Goal: Information Seeking & Learning: Learn about a topic

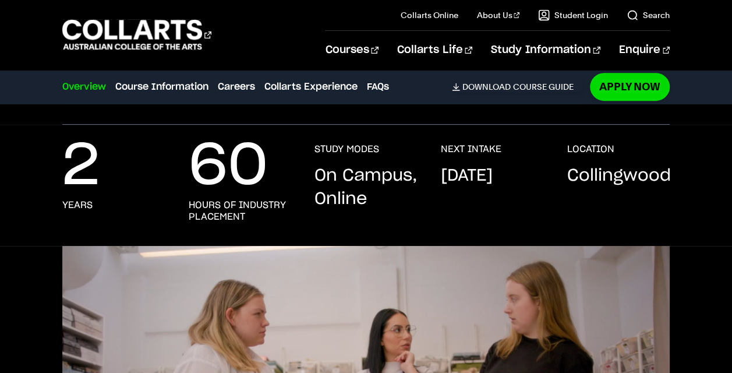
scroll to position [225, 0]
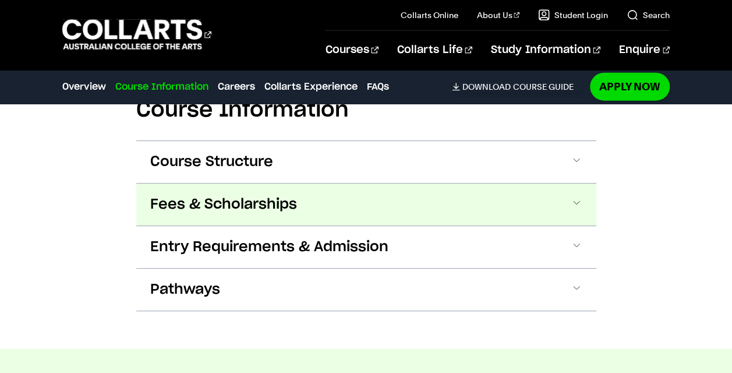
click at [239, 184] on button "Fees & Scholarships" at bounding box center [366, 205] width 460 height 42
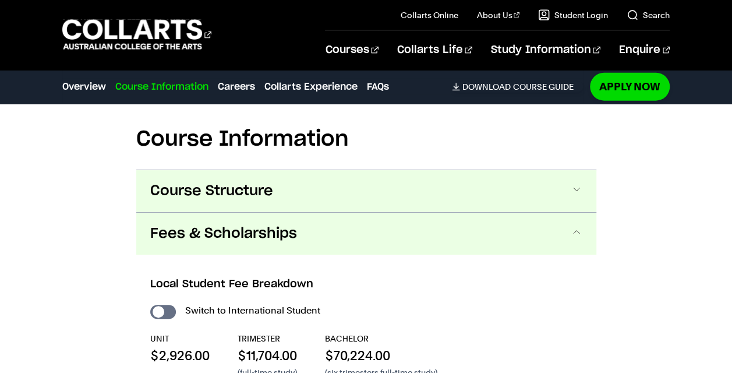
click at [247, 184] on button "Course Structure" at bounding box center [366, 191] width 460 height 42
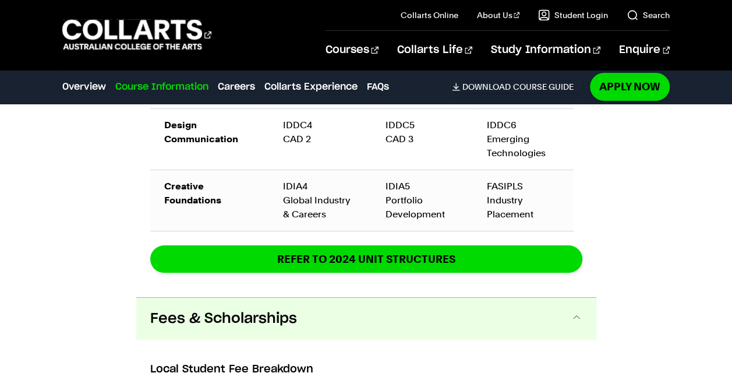
scroll to position [2081, 0]
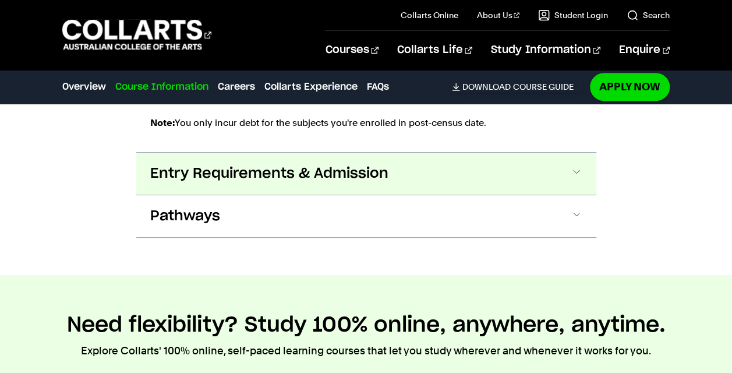
click at [220, 172] on button "Entry Requirements & Admission" at bounding box center [366, 174] width 460 height 42
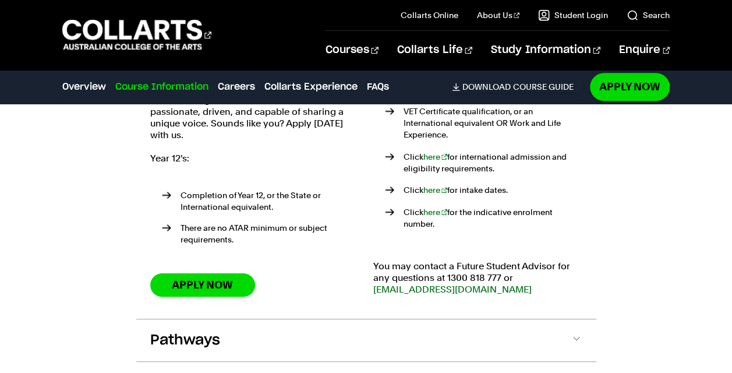
scroll to position [2776, 0]
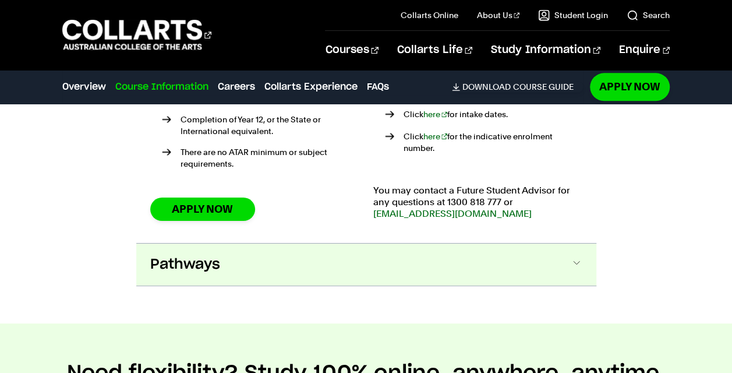
click at [212, 244] on button "Pathways" at bounding box center [366, 265] width 460 height 42
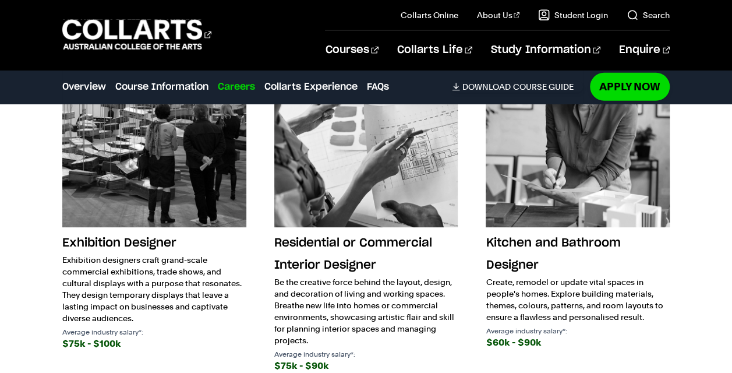
scroll to position [3842, 0]
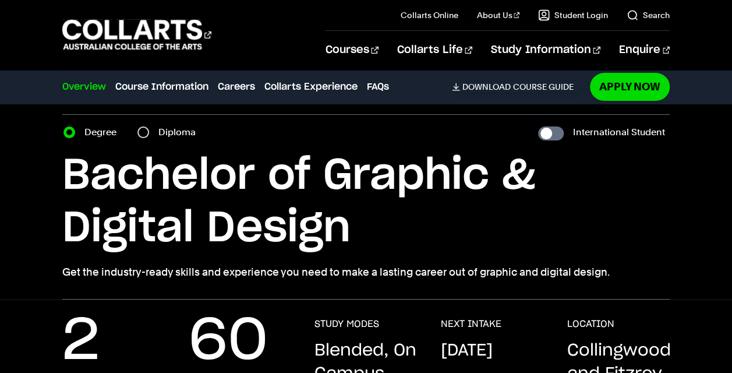
scroll to position [34, 0]
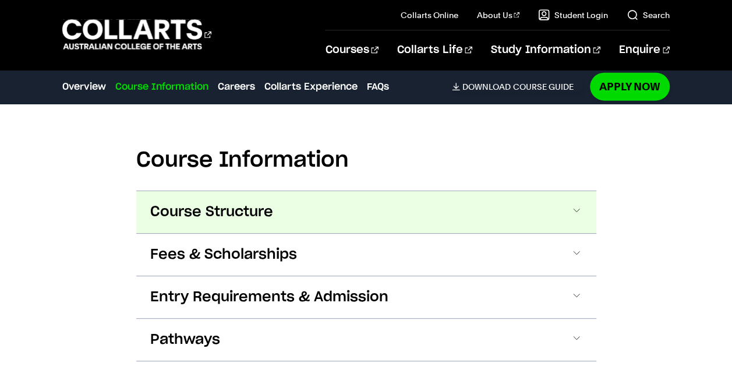
click at [206, 211] on span "Course Structure" at bounding box center [211, 212] width 123 height 19
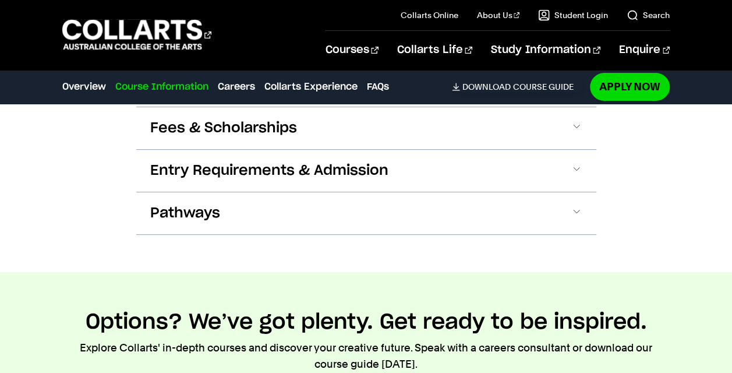
scroll to position [2346, 0]
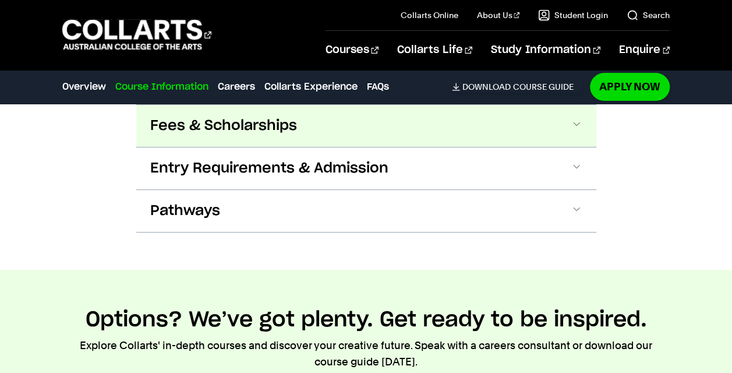
click at [267, 122] on span "Fees & Scholarships" at bounding box center [223, 126] width 147 height 19
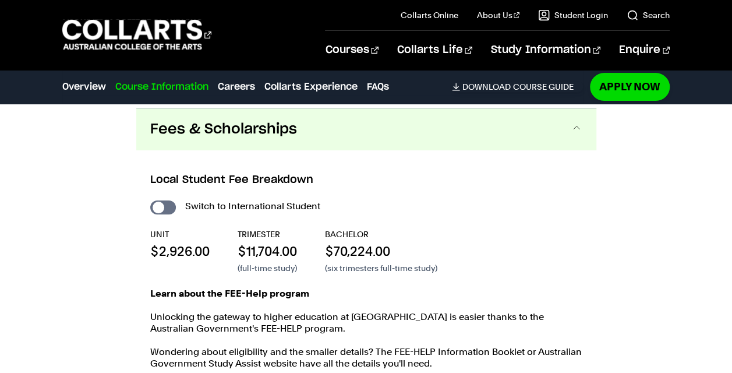
click at [268, 124] on span "Fees & Scholarships" at bounding box center [223, 129] width 147 height 19
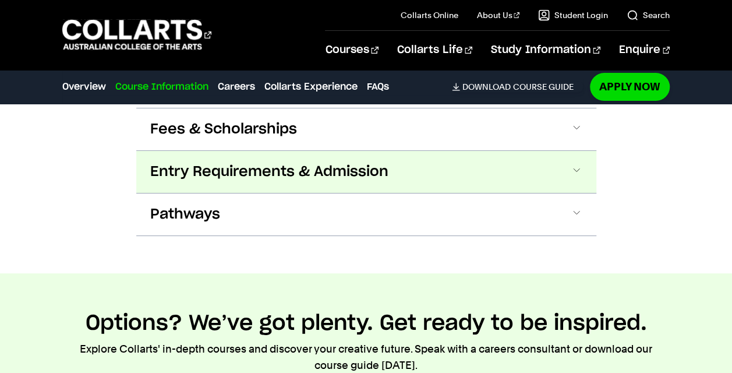
click at [270, 171] on span "Entry Requirements & Admission" at bounding box center [269, 172] width 238 height 19
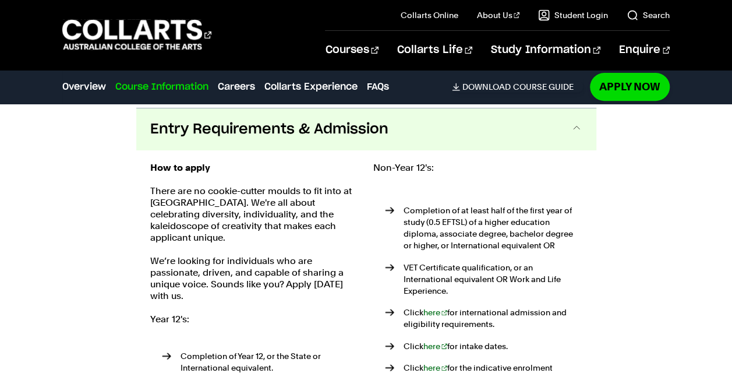
click at [270, 171] on div "How to apply There are no cookie-cutter moulds to fit into at Collarts. We're a…" at bounding box center [254, 312] width 209 height 301
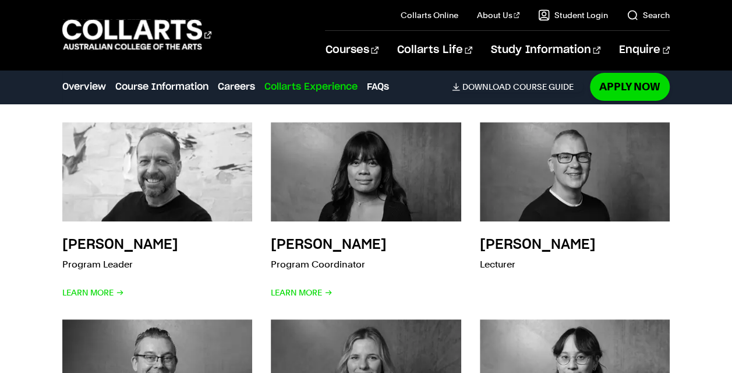
scroll to position [4437, 0]
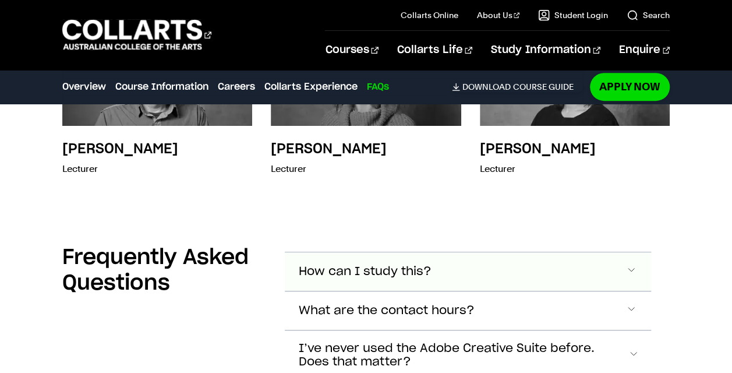
click at [339, 265] on span "How can I study this?" at bounding box center [365, 271] width 133 height 13
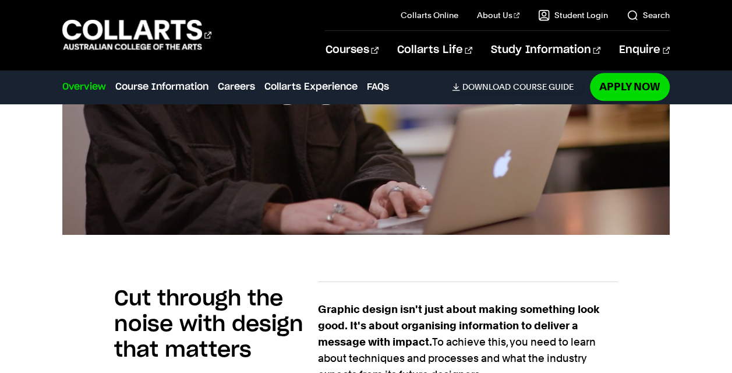
scroll to position [516, 0]
